Goal: Information Seeking & Learning: Learn about a topic

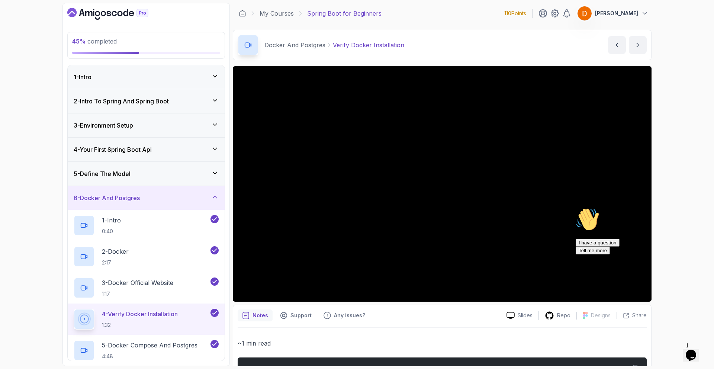
click at [576, 208] on icon "Chat attention grabber" at bounding box center [576, 208] width 0 height 0
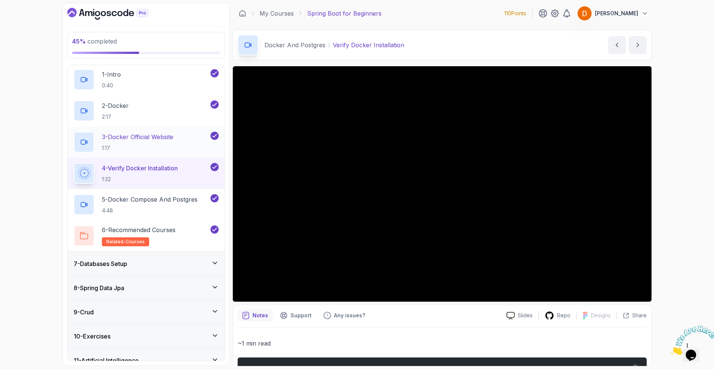
scroll to position [182, 0]
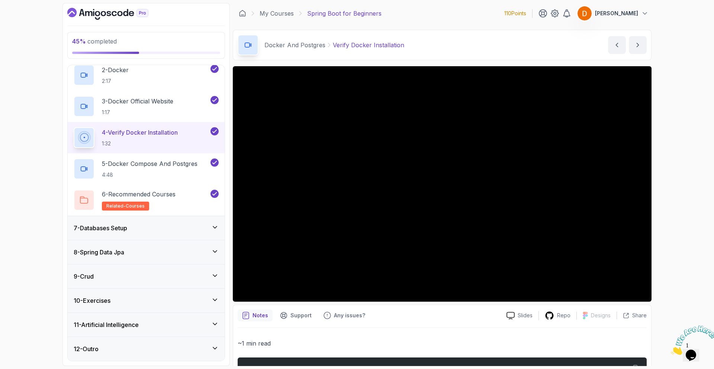
click at [118, 250] on h3 "8 - Spring Data Jpa" at bounding box center [99, 252] width 51 height 9
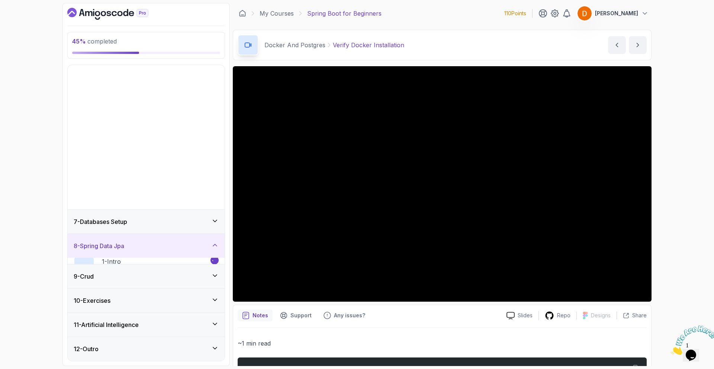
scroll to position [0, 0]
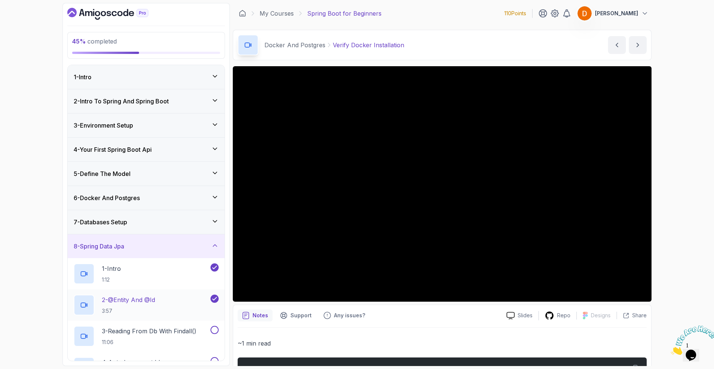
click at [143, 305] on h2 "2 - @Entity And @Id 3:57" at bounding box center [128, 304] width 53 height 19
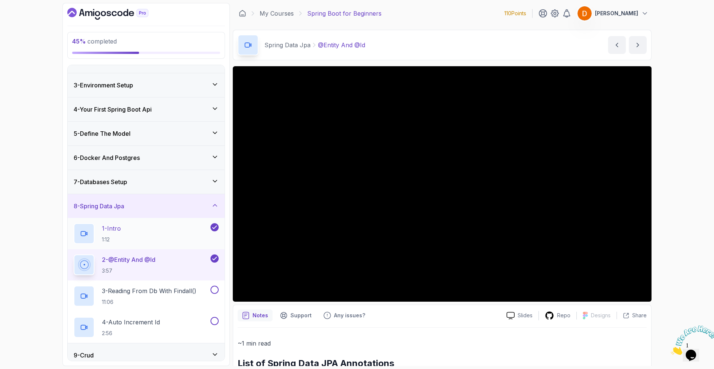
scroll to position [42, 0]
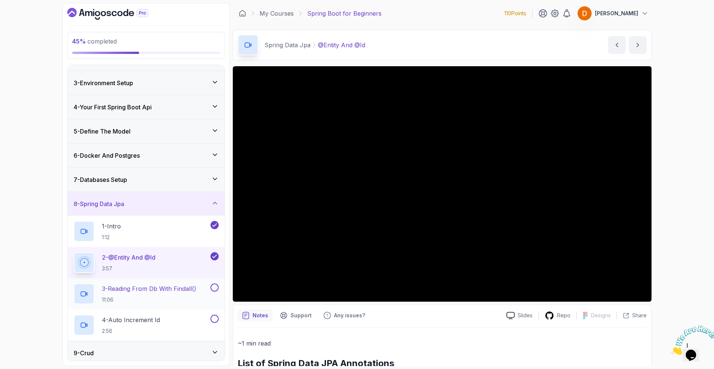
click at [165, 297] on p "11:06" at bounding box center [149, 299] width 94 height 7
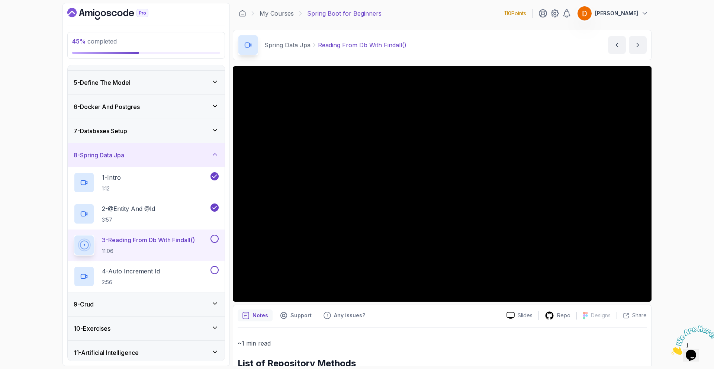
scroll to position [90, 0]
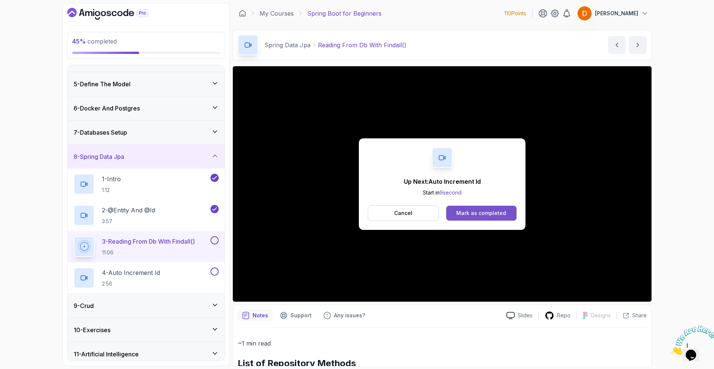
click at [473, 212] on div "Mark as completed" at bounding box center [481, 212] width 50 height 7
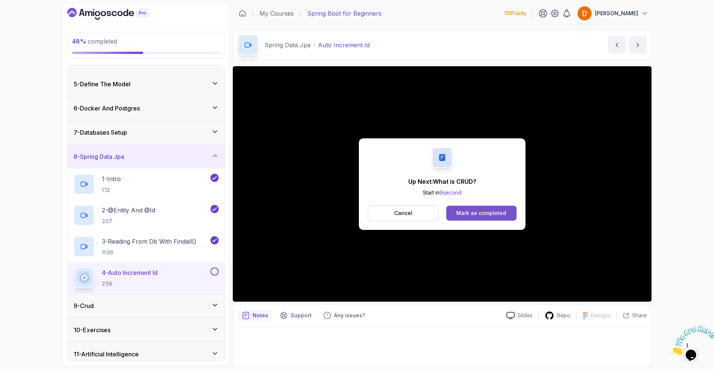
click at [466, 212] on div "Mark as completed" at bounding box center [481, 212] width 50 height 7
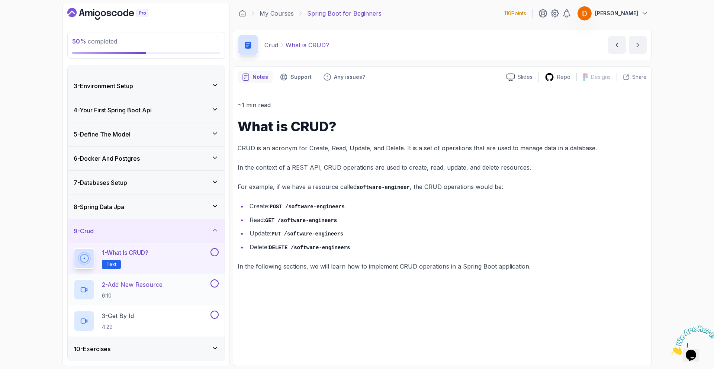
scroll to position [62, 0]
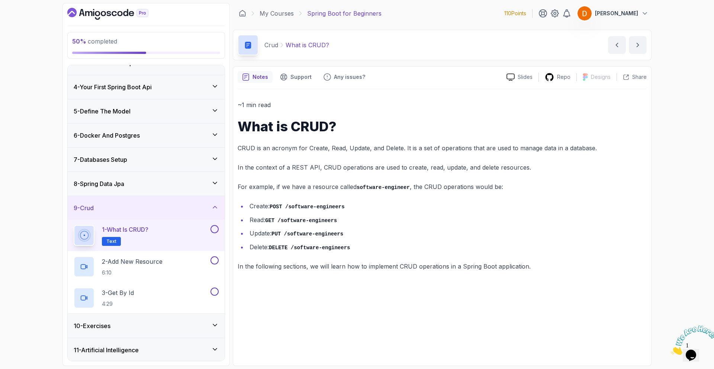
click at [140, 232] on p "1 - What is CRUD?" at bounding box center [125, 229] width 46 height 9
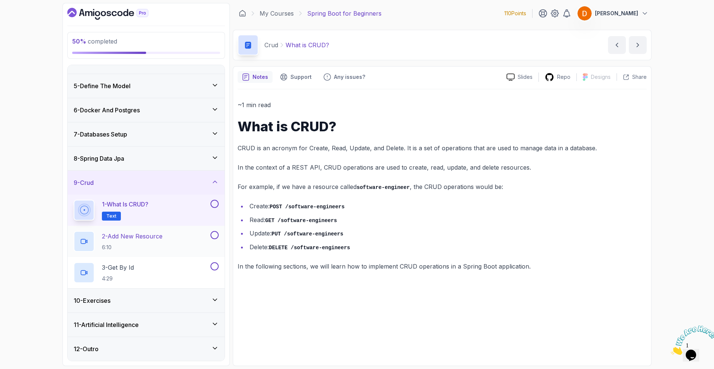
click at [135, 242] on h2 "2 - Add New Resource 6:10" at bounding box center [132, 241] width 61 height 19
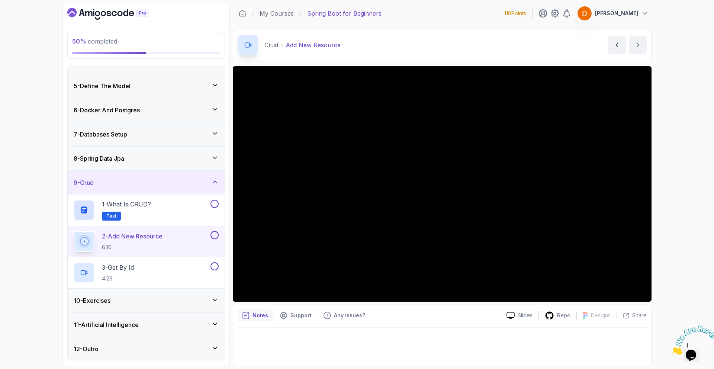
click at [135, 296] on div "10 - Exercises" at bounding box center [146, 300] width 145 height 9
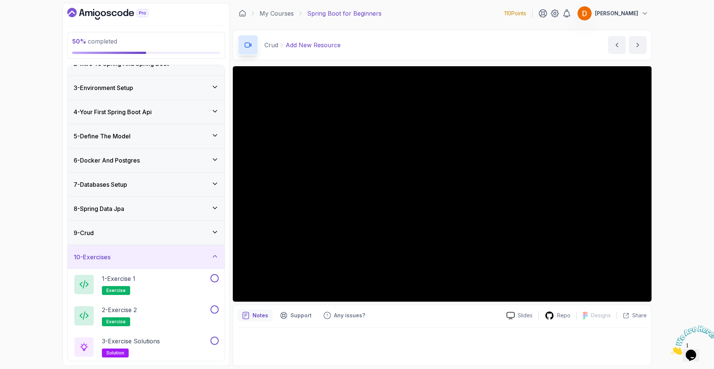
scroll to position [9, 0]
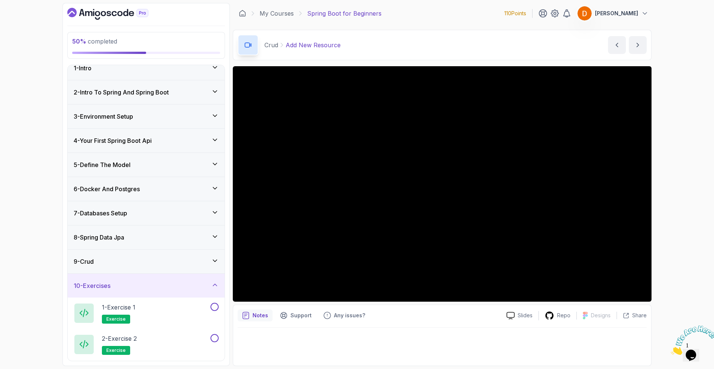
click at [127, 285] on div "10 - Exercises" at bounding box center [146, 285] width 145 height 9
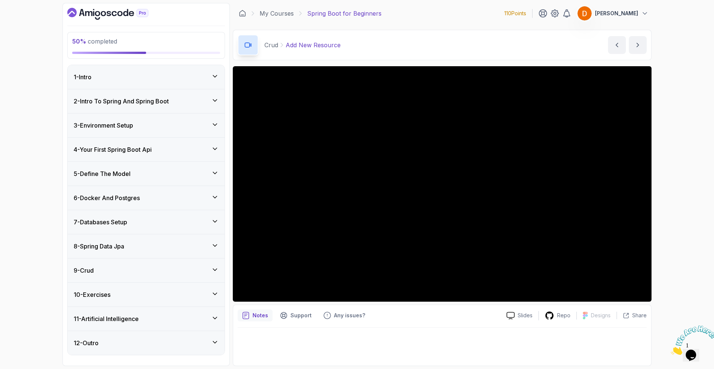
click at [116, 270] on div "9 - Crud" at bounding box center [146, 270] width 145 height 9
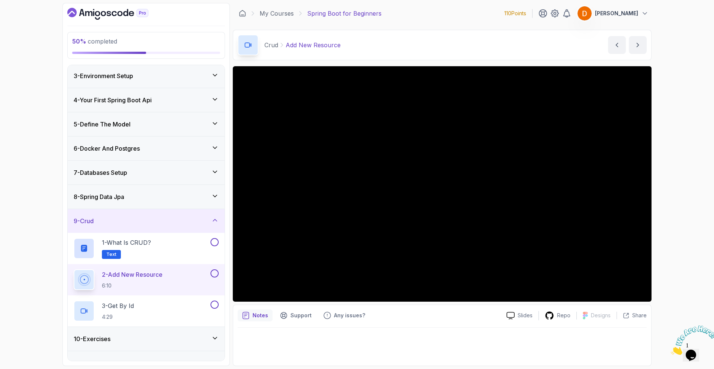
scroll to position [52, 0]
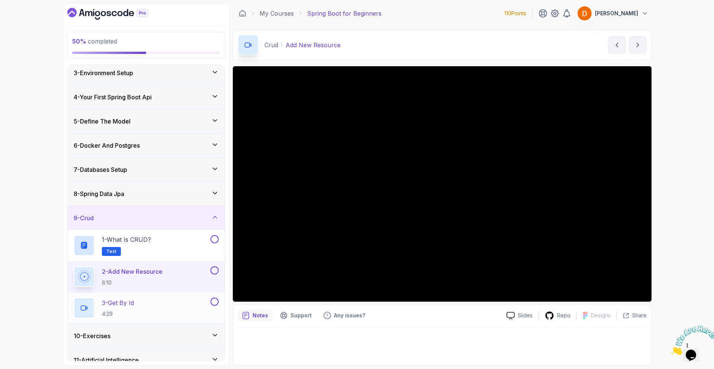
click at [126, 306] on p "3 - Get By Id" at bounding box center [118, 302] width 32 height 9
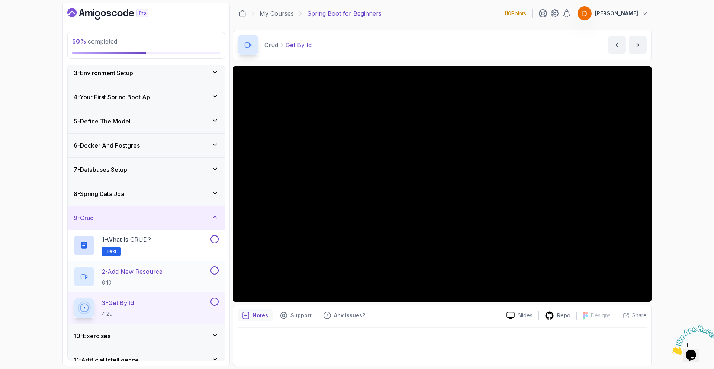
click at [216, 271] on button at bounding box center [215, 270] width 8 height 8
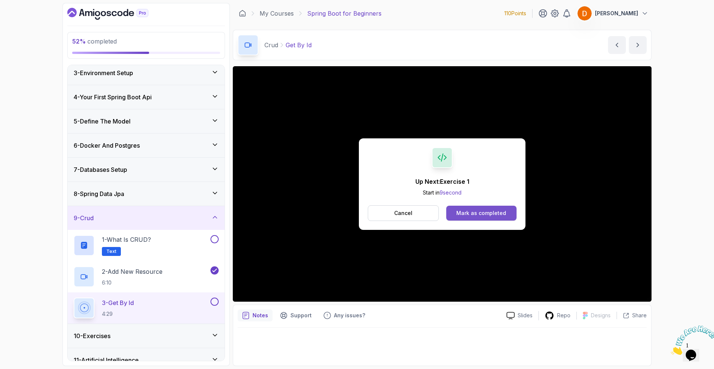
click at [496, 211] on div "Mark as completed" at bounding box center [481, 212] width 50 height 7
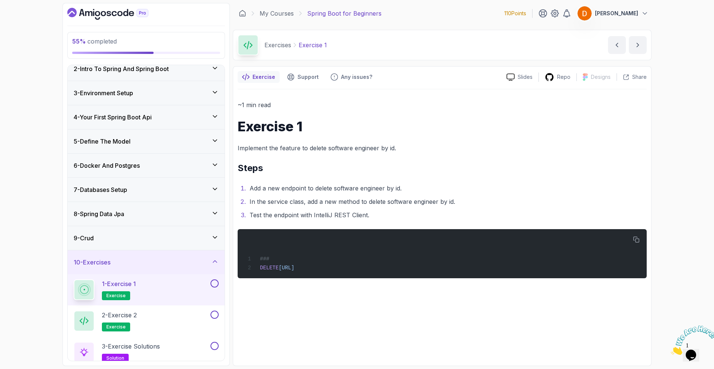
scroll to position [43, 0]
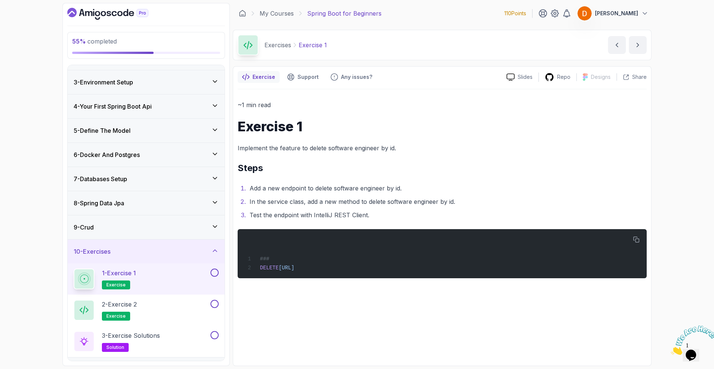
click at [215, 269] on button at bounding box center [215, 273] width 8 height 8
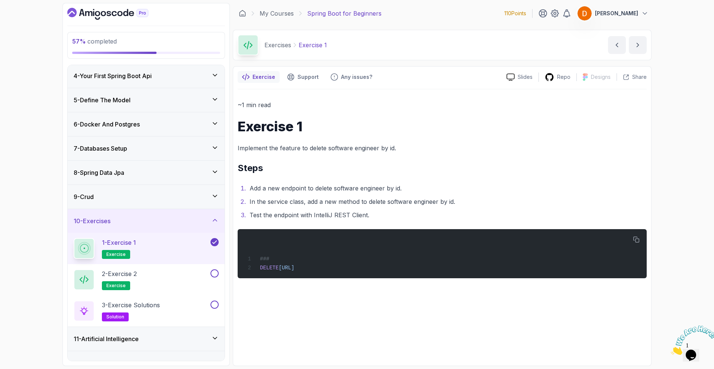
scroll to position [77, 0]
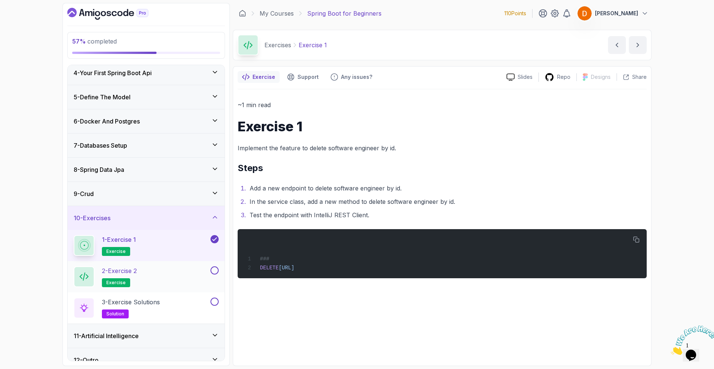
click at [154, 270] on div "2 - Exercise 2 exercise" at bounding box center [141, 276] width 135 height 21
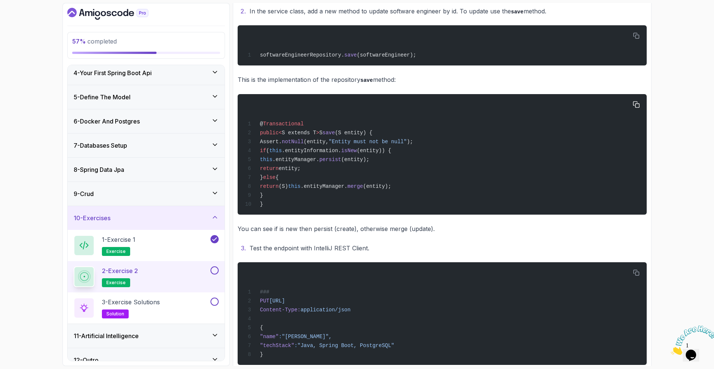
scroll to position [204, 0]
